Goal: Find specific page/section: Find specific page/section

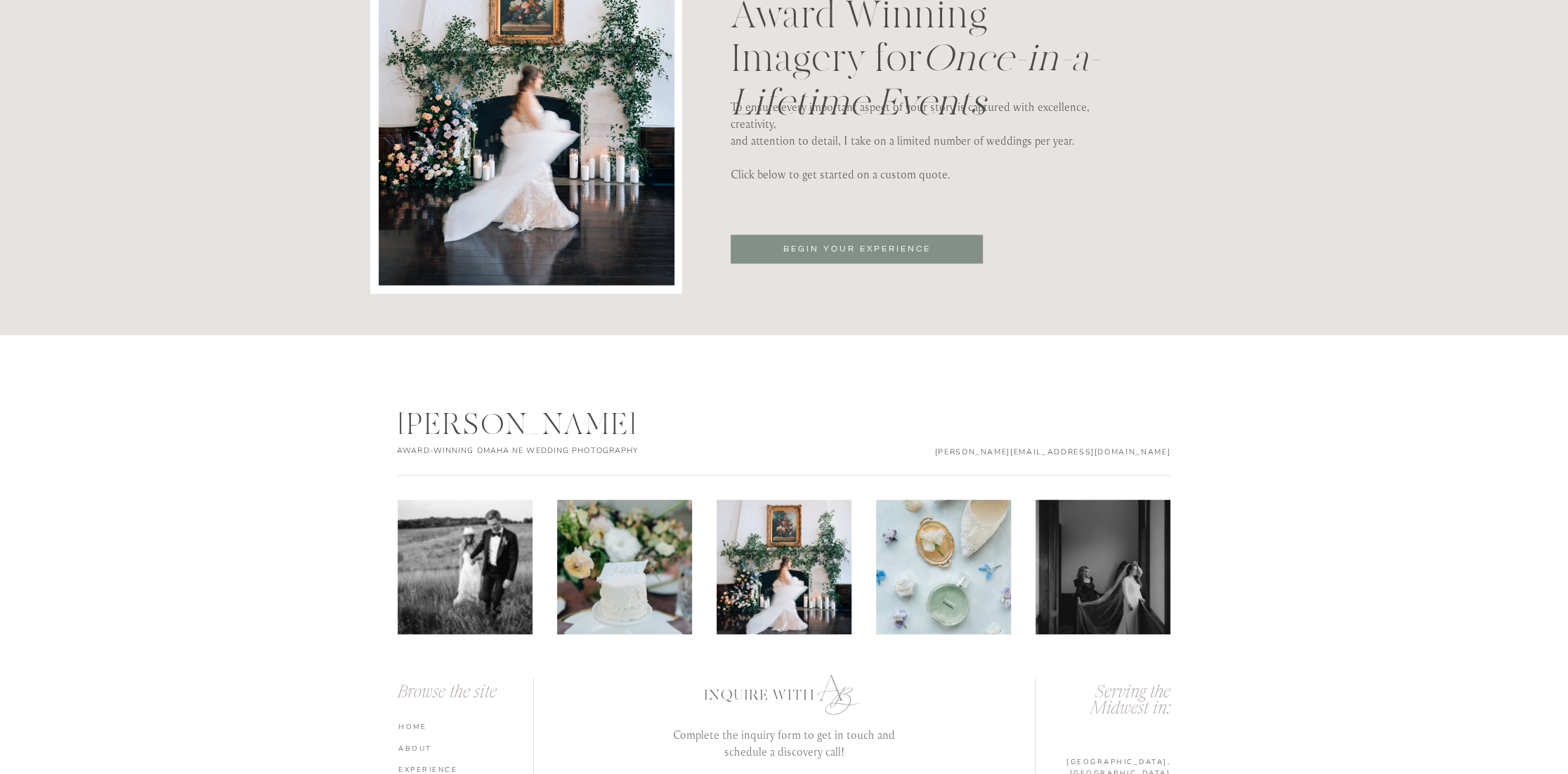
scroll to position [4906, 0]
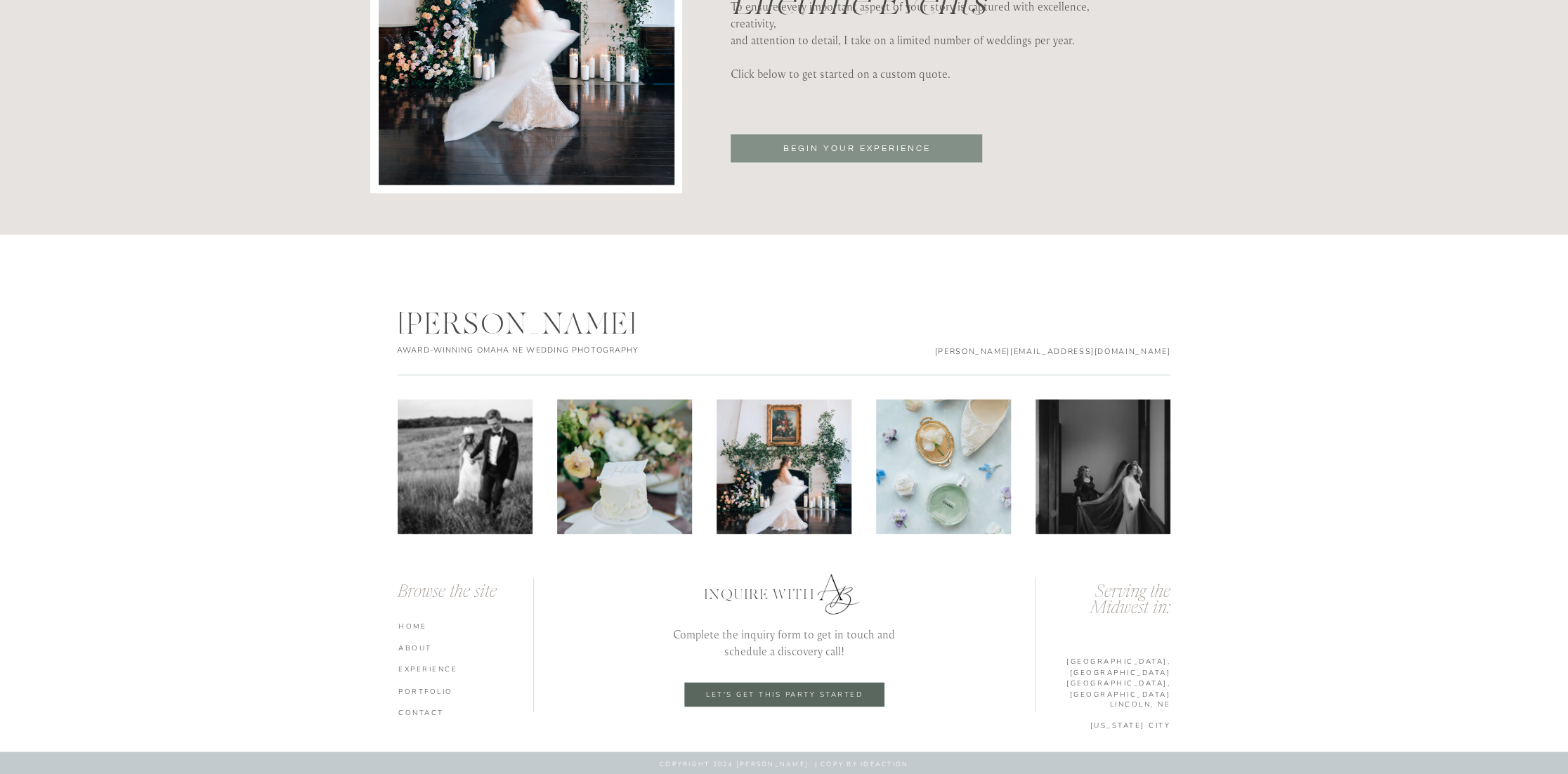
click at [805, 691] on p "let's get this party started" at bounding box center [784, 694] width 178 height 9
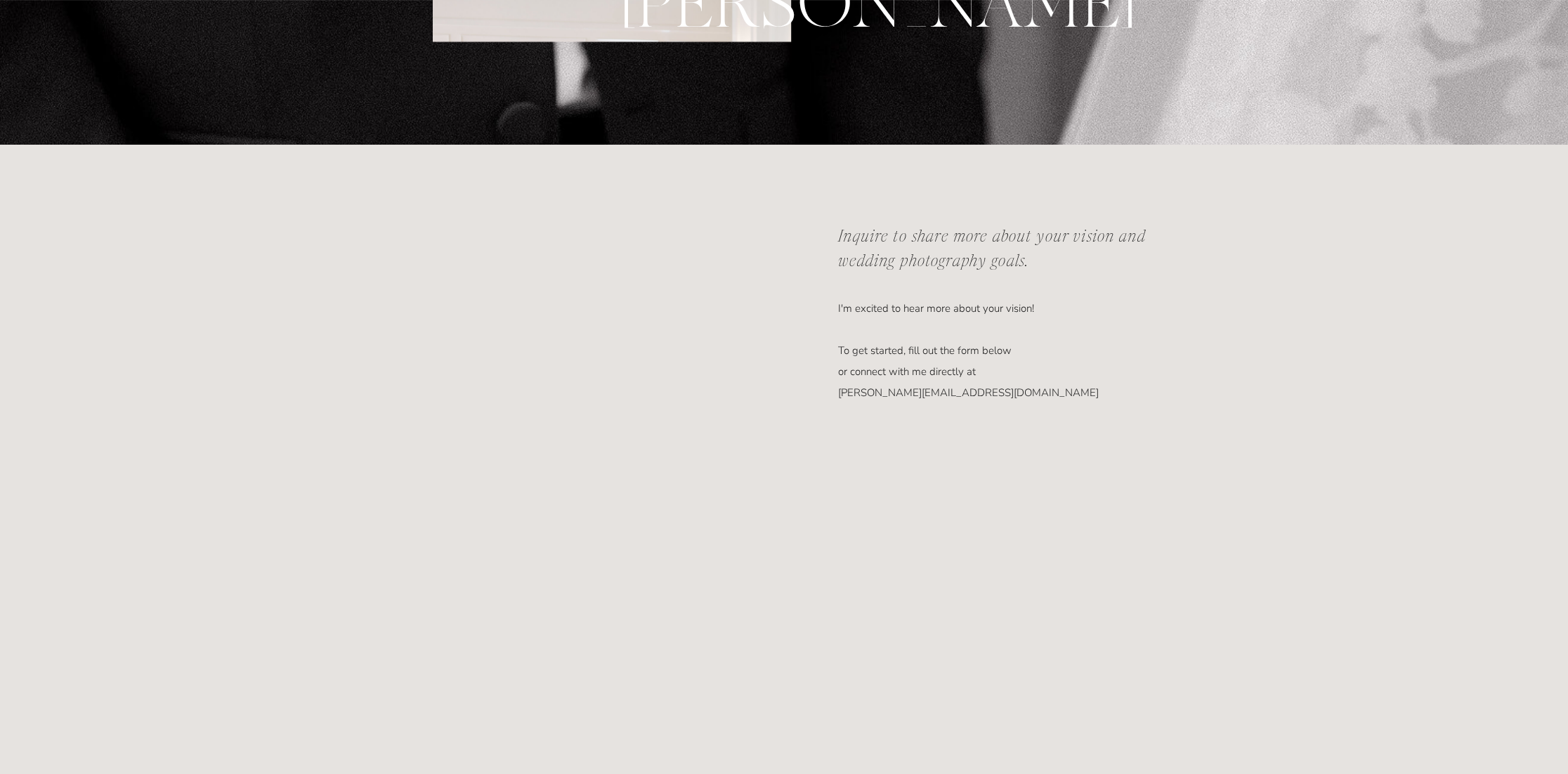
scroll to position [632, 0]
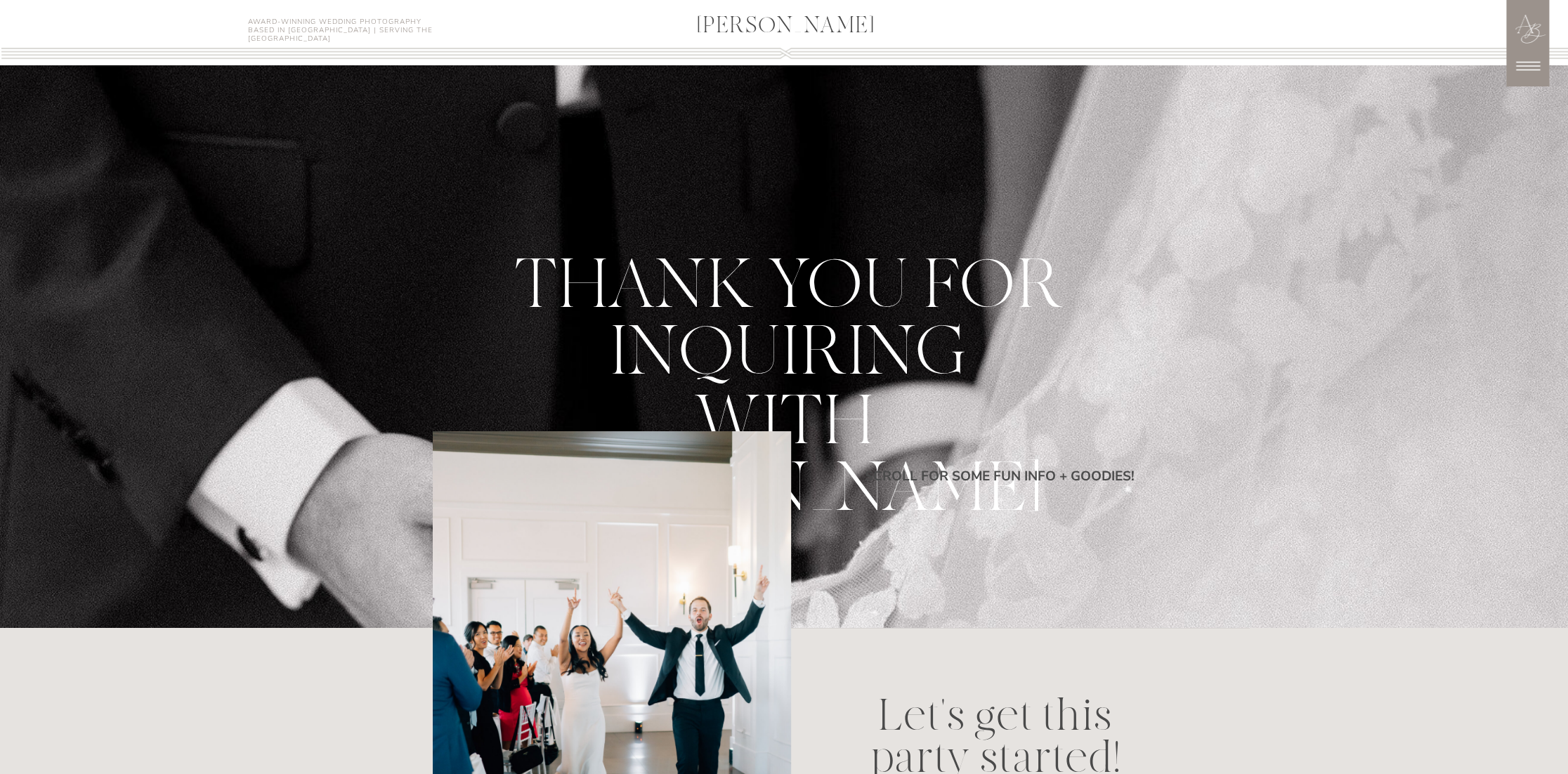
click at [1533, 69] on icon at bounding box center [1528, 66] width 35 height 35
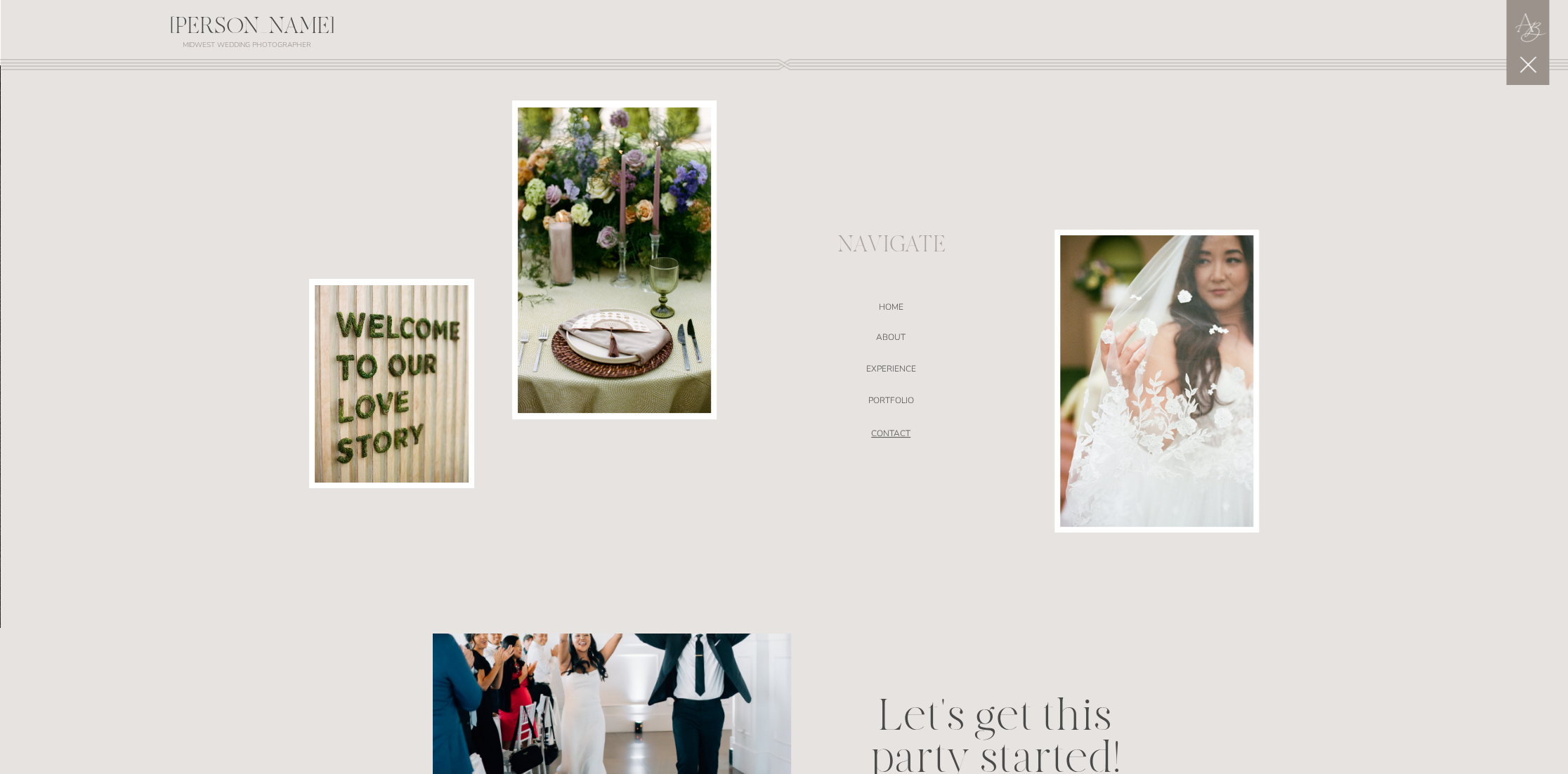
click at [887, 440] on nav "CONTACT" at bounding box center [890, 436] width 298 height 14
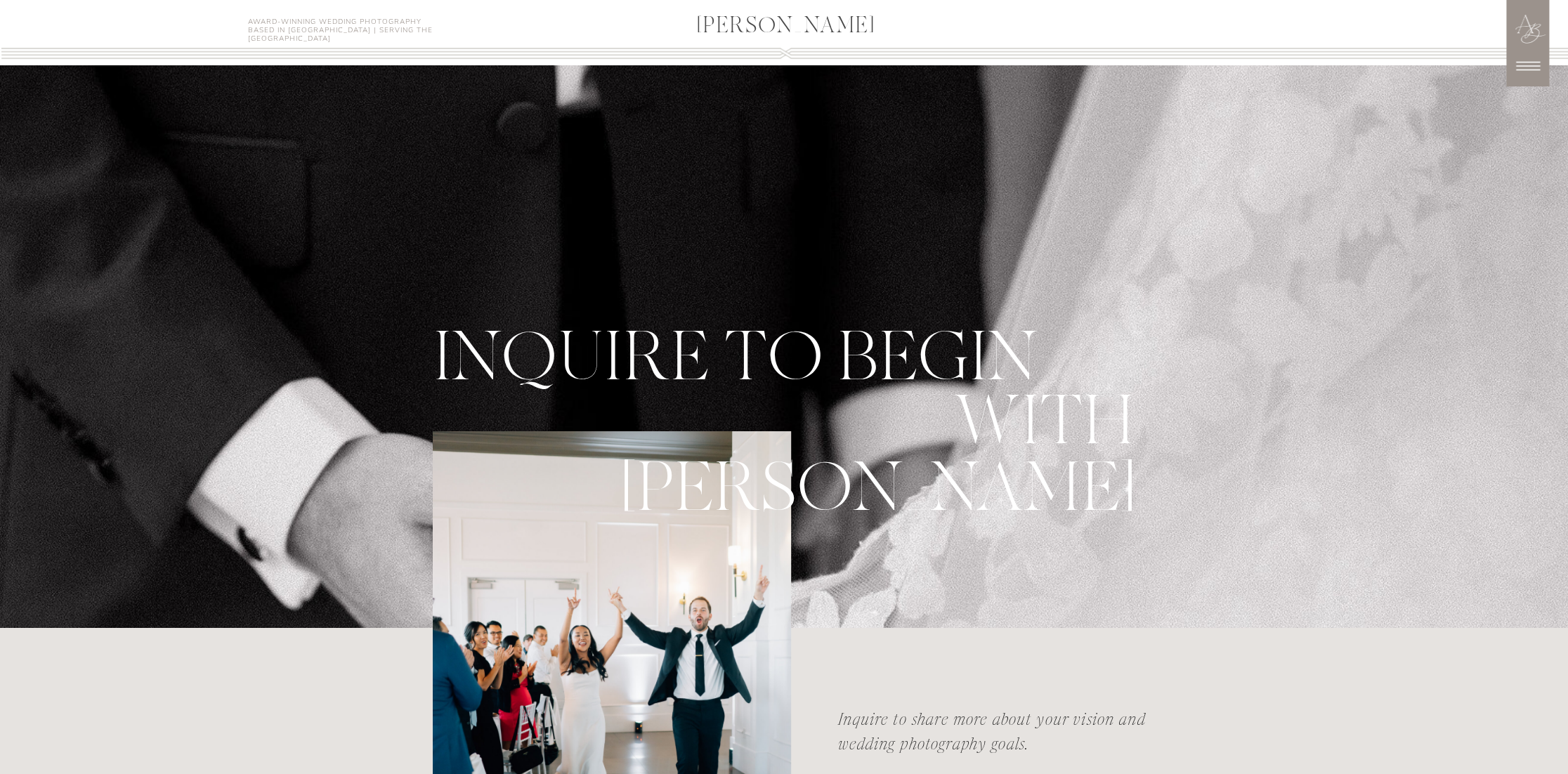
click at [1525, 59] on icon at bounding box center [1528, 66] width 35 height 35
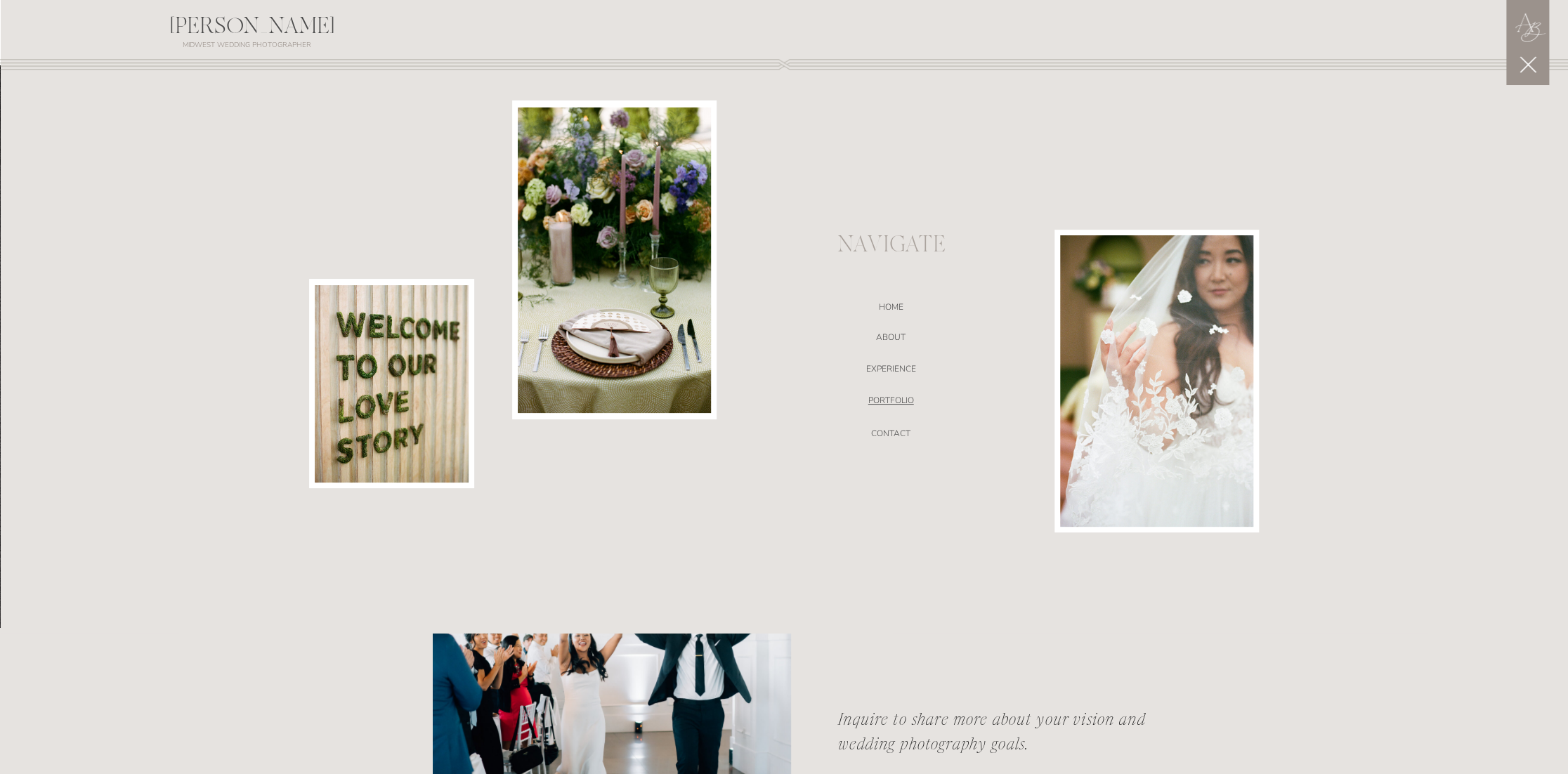
click at [911, 408] on nav "portfolio" at bounding box center [890, 402] width 298 height 14
